Goal: Ask a question

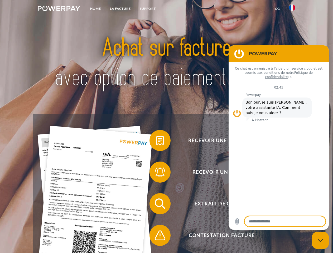
click at [59, 9] on img at bounding box center [59, 8] width 42 height 5
click at [292, 9] on img at bounding box center [292, 7] width 6 height 6
click at [277, 9] on link "CG" at bounding box center [277, 8] width 14 height 9
click at [156, 141] on span at bounding box center [152, 140] width 26 height 26
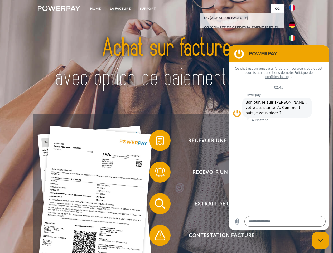
click at [156, 173] on span at bounding box center [152, 172] width 26 height 26
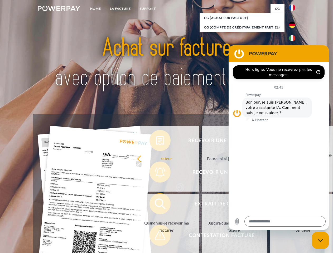
click at [202, 205] on link "Jusqu'à quand dois-je payer ma facture?" at bounding box center [235, 227] width 66 height 66
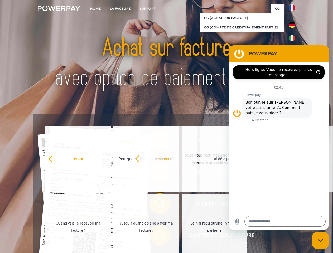
click at [156, 236] on span at bounding box center [152, 235] width 26 height 26
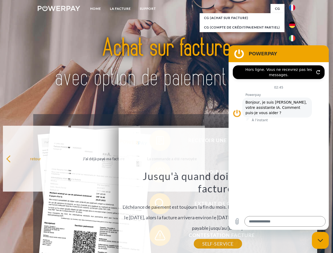
click at [320, 240] on icon "Fermer la fenêtre de messagerie" at bounding box center [320, 240] width 6 height 3
type textarea "*"
